Goal: Information Seeking & Learning: Learn about a topic

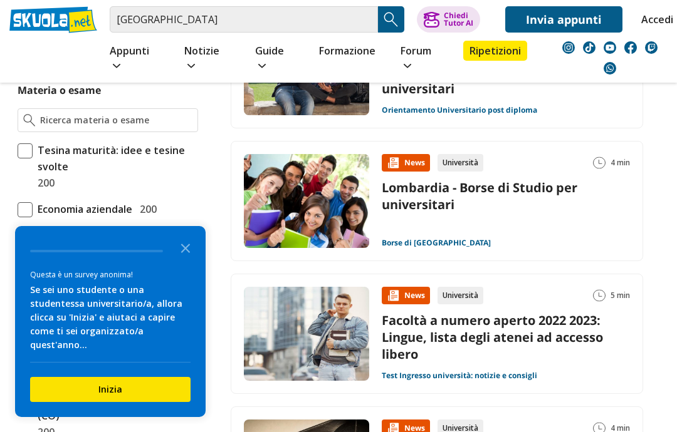
scroll to position [346, 0]
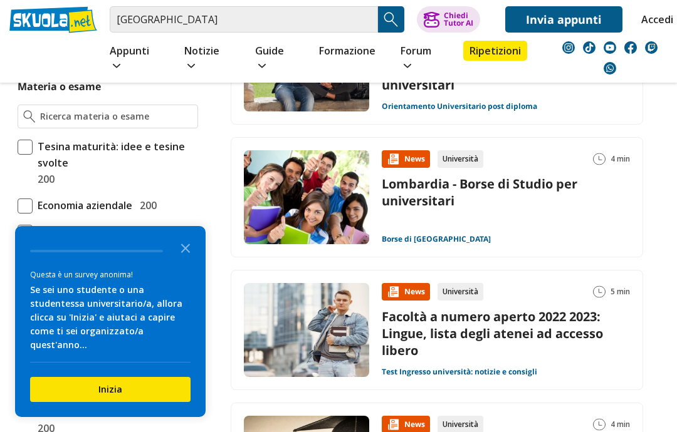
click at [185, 249] on icon "Close the survey" at bounding box center [185, 247] width 25 height 25
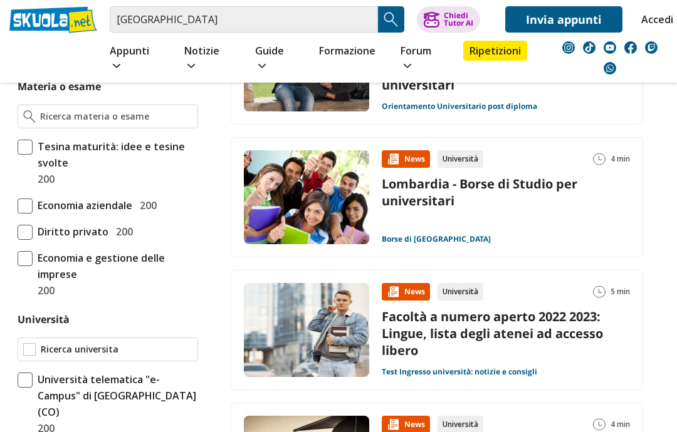
click at [157, 343] on input "Università" at bounding box center [117, 349] width 152 height 13
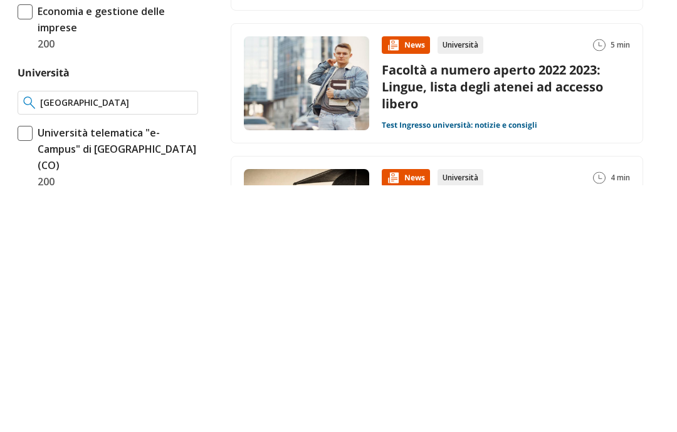
scroll to position [0, 0]
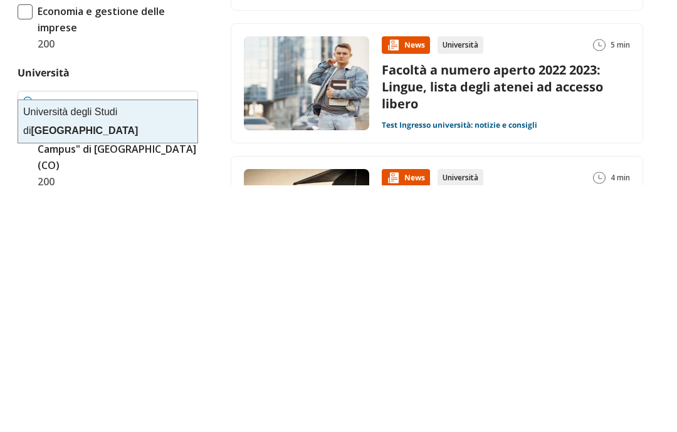
click at [150, 348] on div "Università degli Studi di Bergamo" at bounding box center [107, 369] width 179 height 43
type input "[GEOGRAPHIC_DATA]"
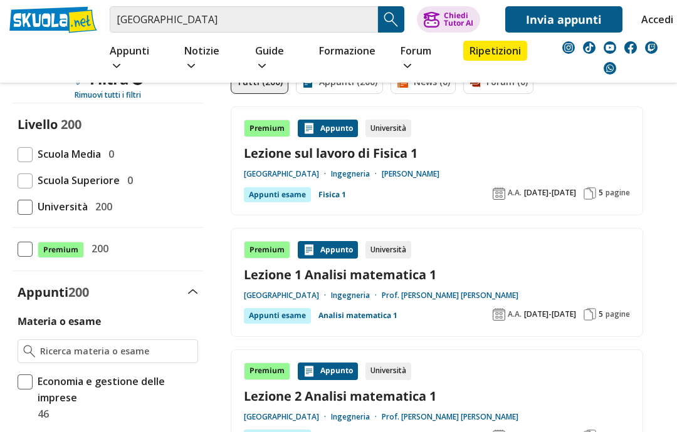
scroll to position [106, 0]
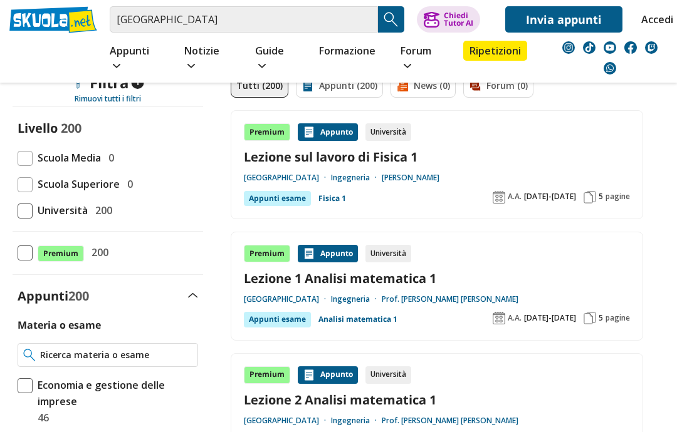
click at [135, 350] on input "Materia o esame" at bounding box center [116, 356] width 152 height 13
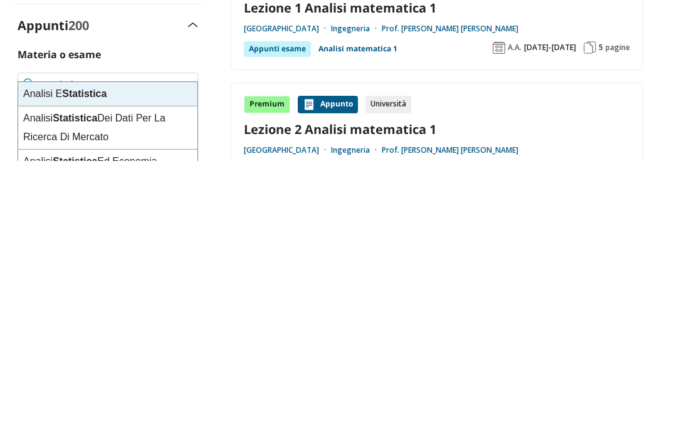
type input "Statistica"
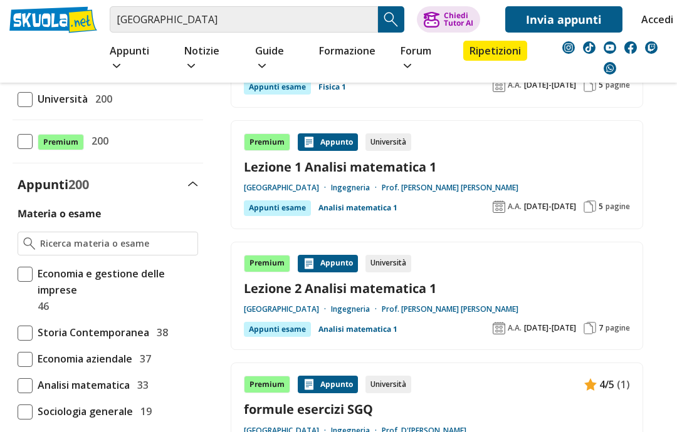
scroll to position [226, 0]
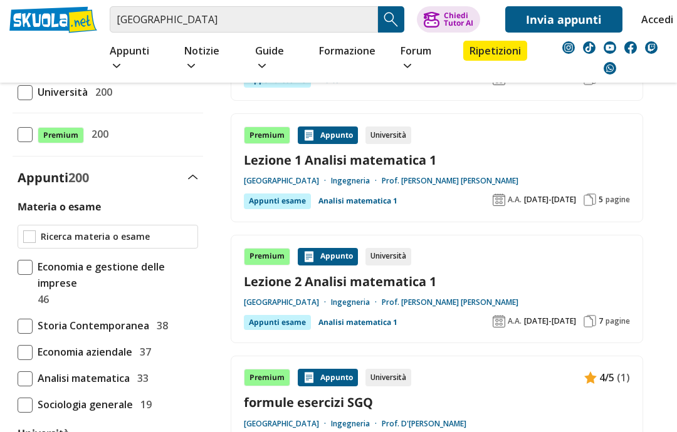
click at [164, 231] on input "Materia o esame" at bounding box center [117, 237] width 152 height 13
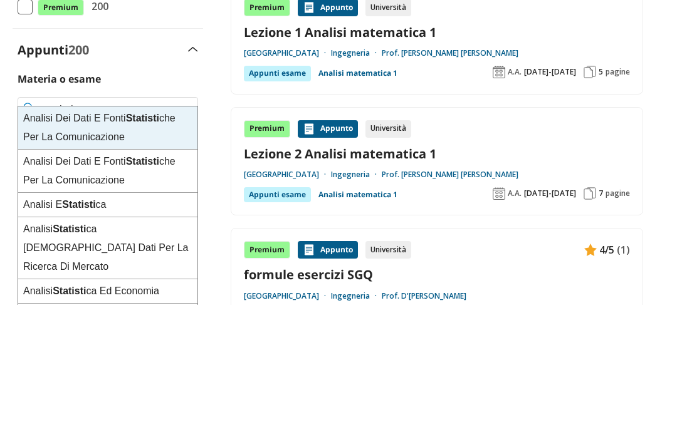
type input "Statistica"
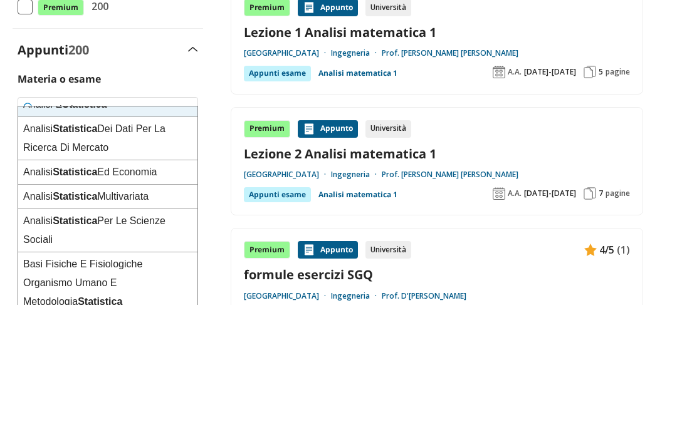
scroll to position [14, 0]
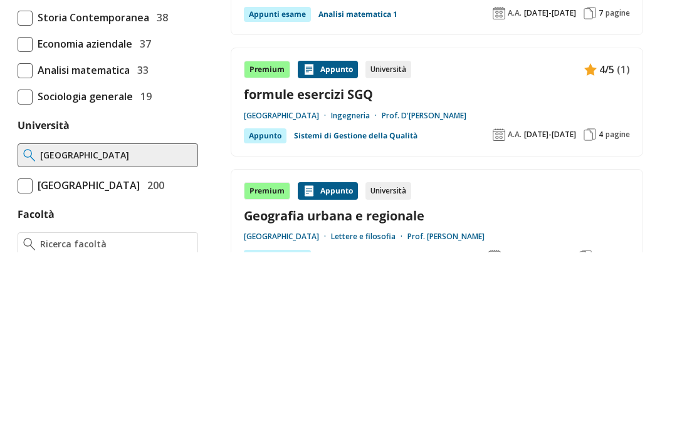
scroll to position [173, 14]
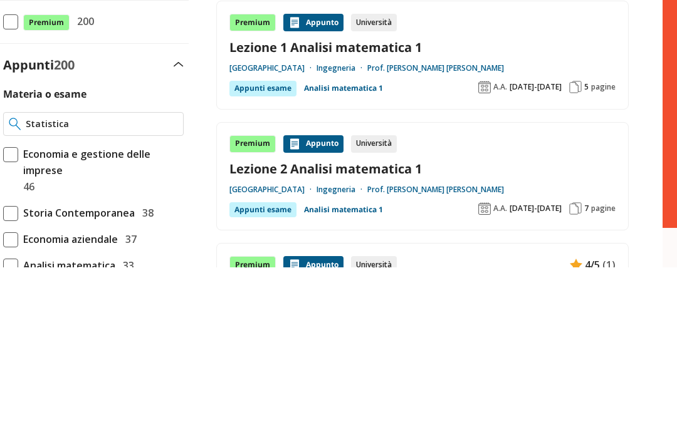
type input "Statistica"
click at [0, 0] on img at bounding box center [0, 0] width 0 height 0
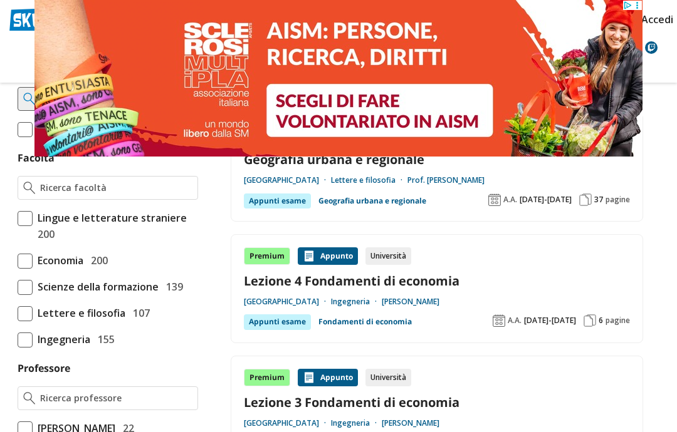
scroll to position [590, 0]
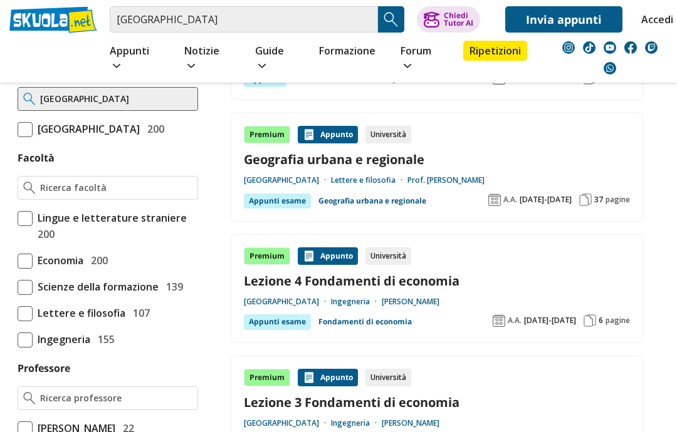
click at [81, 348] on span "Ingegneria" at bounding box center [62, 339] width 58 height 16
click at [18, 340] on input "Ingegneria 155" at bounding box center [18, 340] width 0 height 0
checkbox input "true"
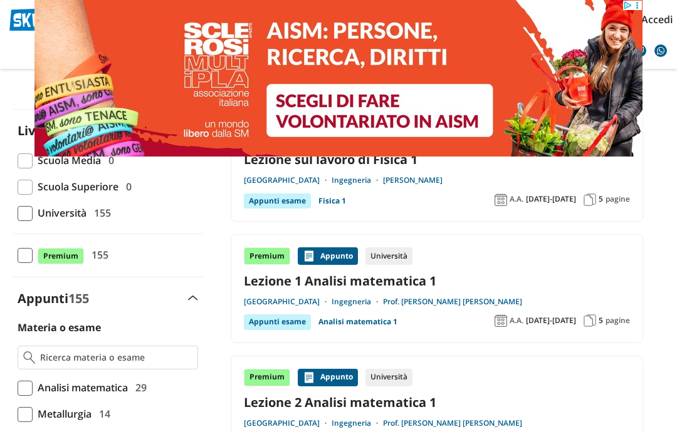
scroll to position [385, 0]
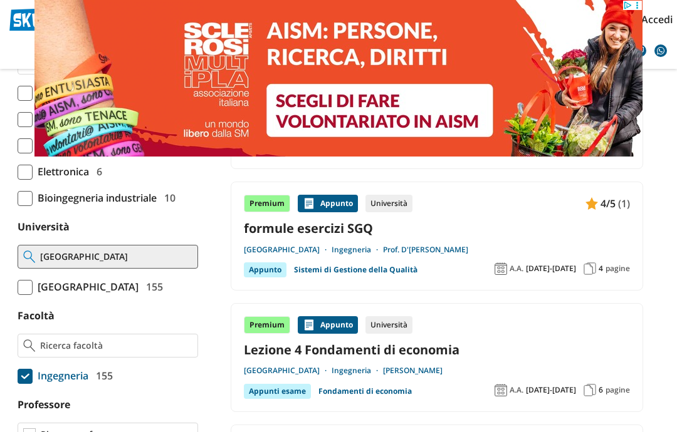
click at [152, 429] on input "Professore" at bounding box center [117, 435] width 152 height 13
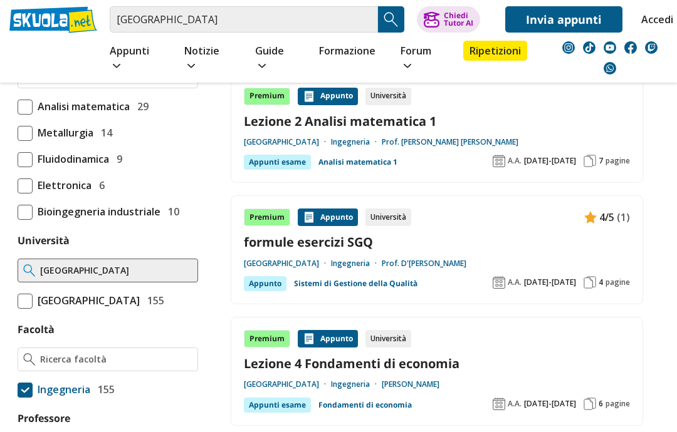
scroll to position [571, 0]
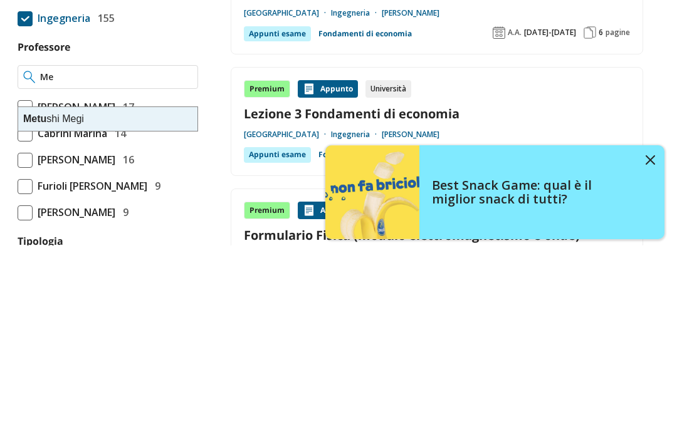
type input "M"
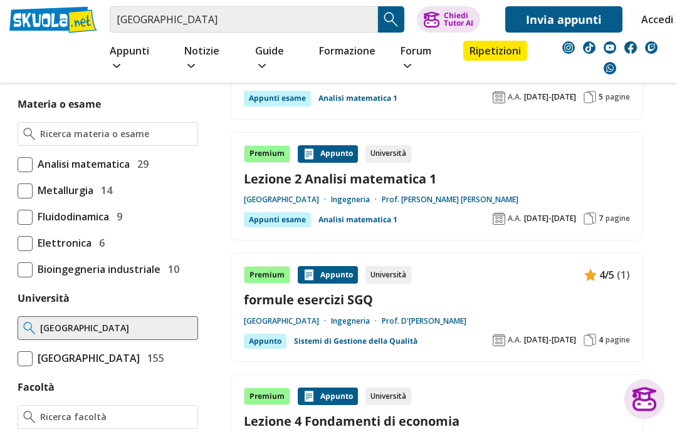
scroll to position [485, 0]
click at [147, 128] on input "Materia o esame" at bounding box center [117, 134] width 152 height 13
type input "Statistica"
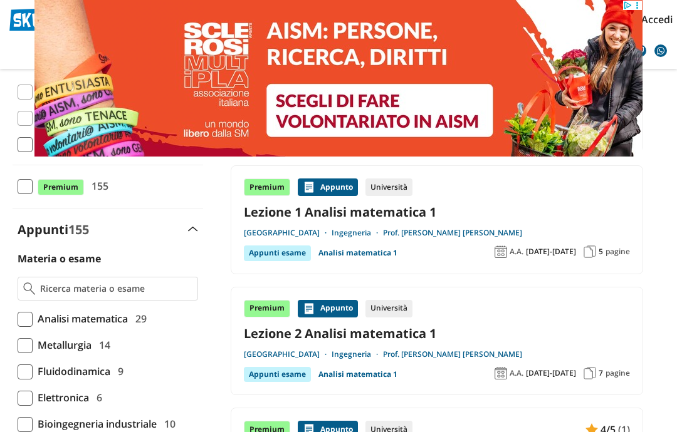
scroll to position [177, 0]
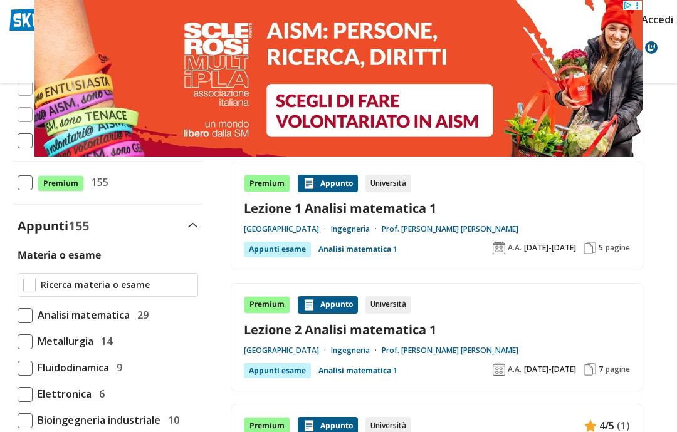
click at [169, 279] on input "Materia o esame" at bounding box center [117, 285] width 152 height 13
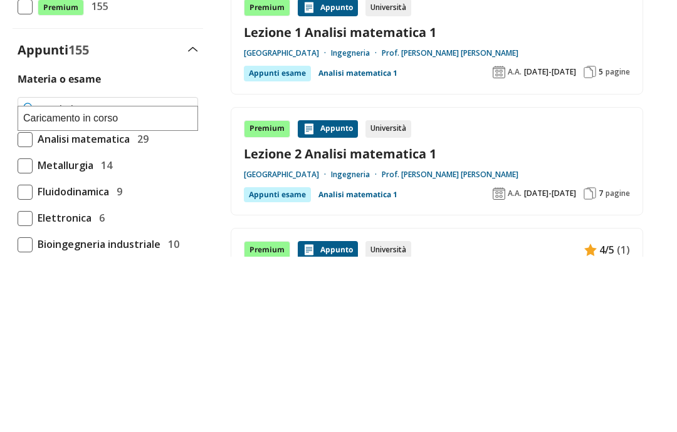
type input "Statistica"
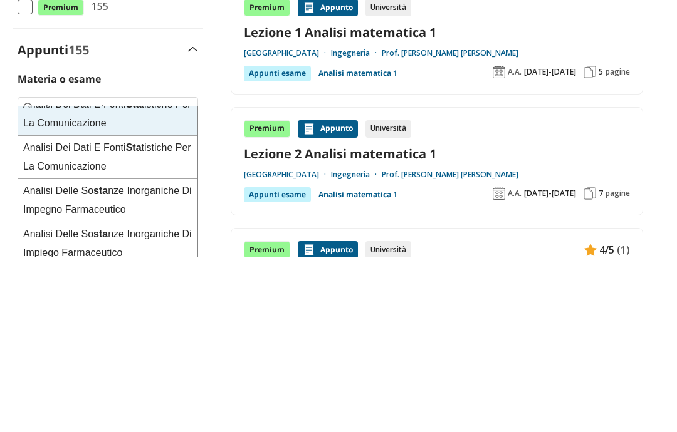
scroll to position [353, 0]
